Goal: Transaction & Acquisition: Purchase product/service

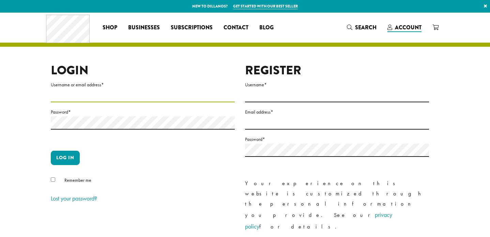
click at [167, 95] on input "Username or email address *" at bounding box center [143, 95] width 184 height 13
click at [149, 80] on form "Username or email address * Password * Log in Remember me Lost your password?" at bounding box center [143, 142] width 184 height 124
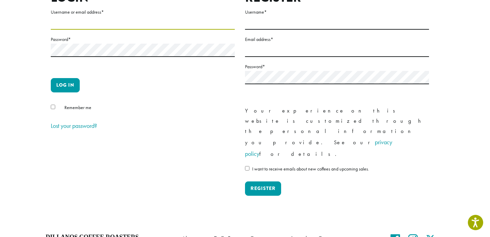
click at [145, 23] on input "Username or email address *" at bounding box center [143, 22] width 184 height 13
type input "**********"
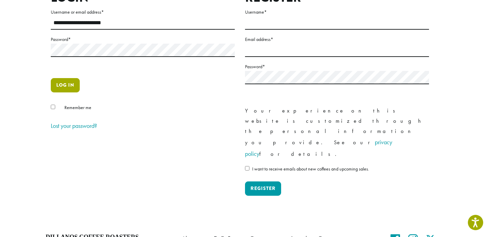
click at [69, 83] on button "Log in" at bounding box center [65, 85] width 29 height 14
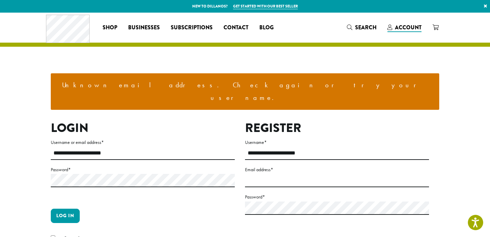
scroll to position [159, 0]
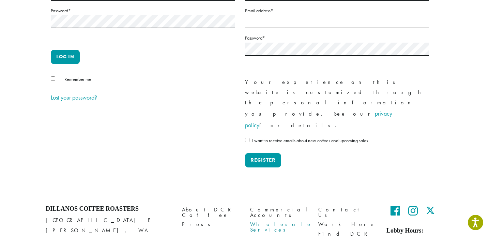
click at [268, 220] on link "Wholesale Services" at bounding box center [279, 227] width 58 height 15
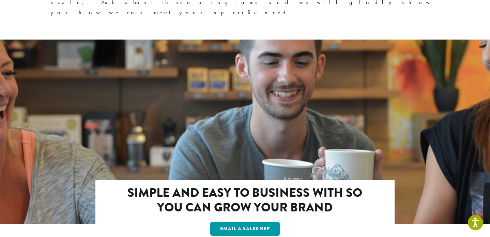
scroll to position [1207, 0]
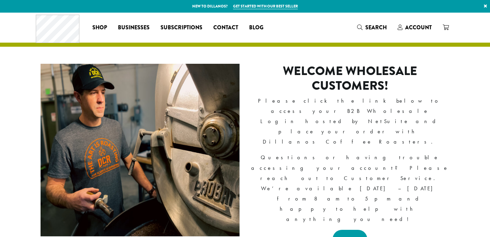
click at [349, 230] on link "LOGIN" at bounding box center [350, 239] width 35 height 19
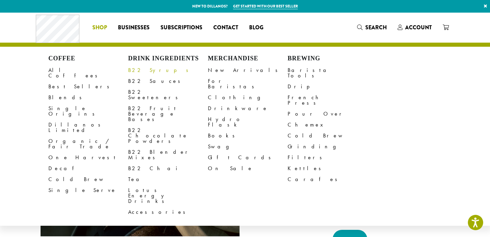
click at [133, 73] on link "B22 Syrups" at bounding box center [168, 70] width 80 height 11
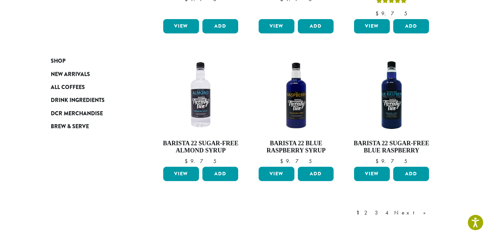
scroll to position [560, 0]
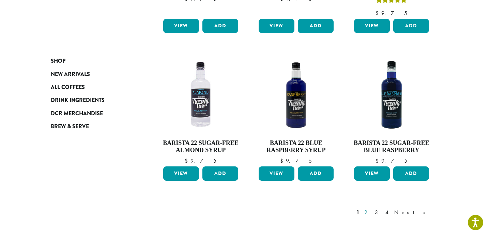
click at [371, 208] on link "2" at bounding box center [367, 212] width 9 height 8
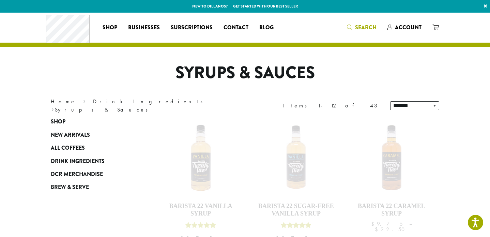
click at [356, 28] on span "Search" at bounding box center [365, 28] width 21 height 8
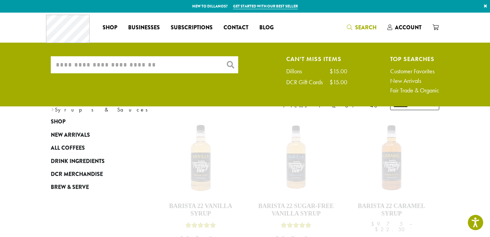
click at [216, 65] on input "What are you searching for?" at bounding box center [144, 64] width 187 height 17
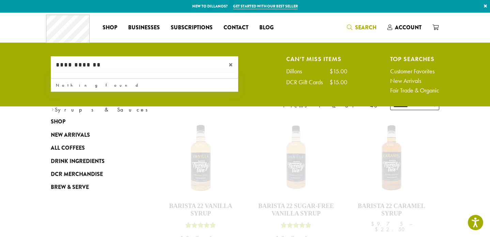
type input "**********"
